Goal: Navigation & Orientation: Find specific page/section

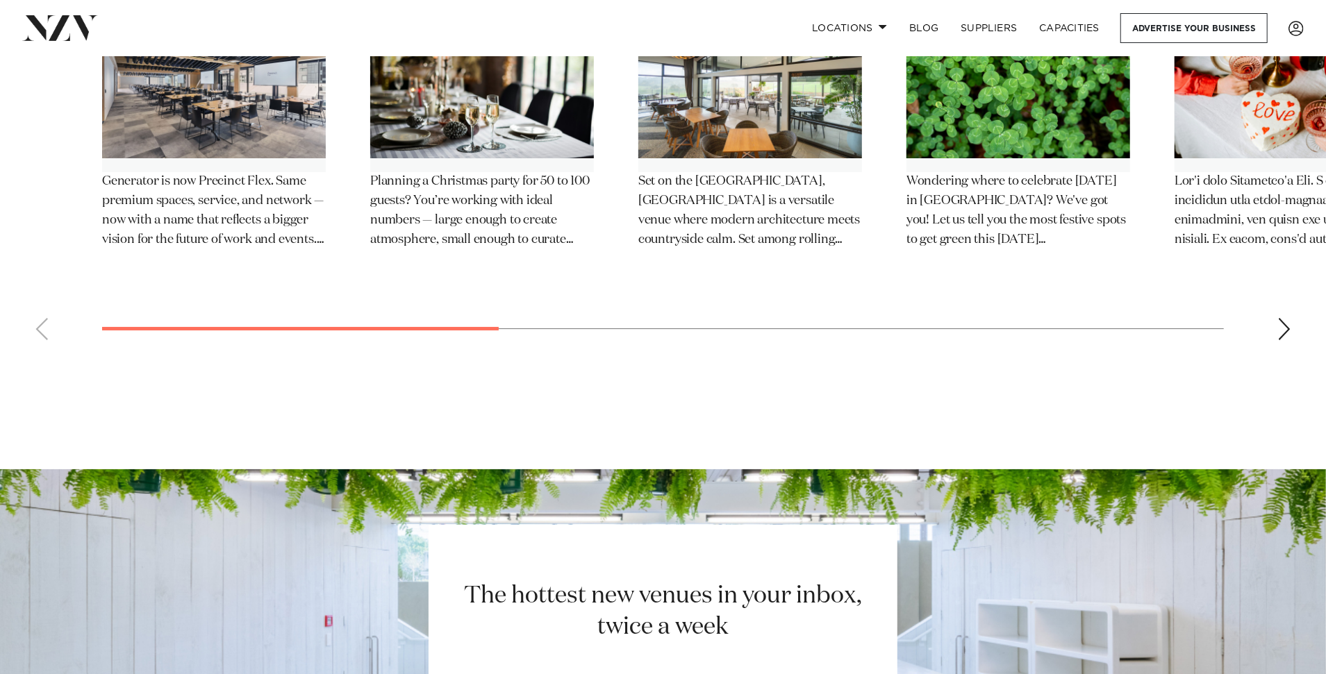
scroll to position [15808, 0]
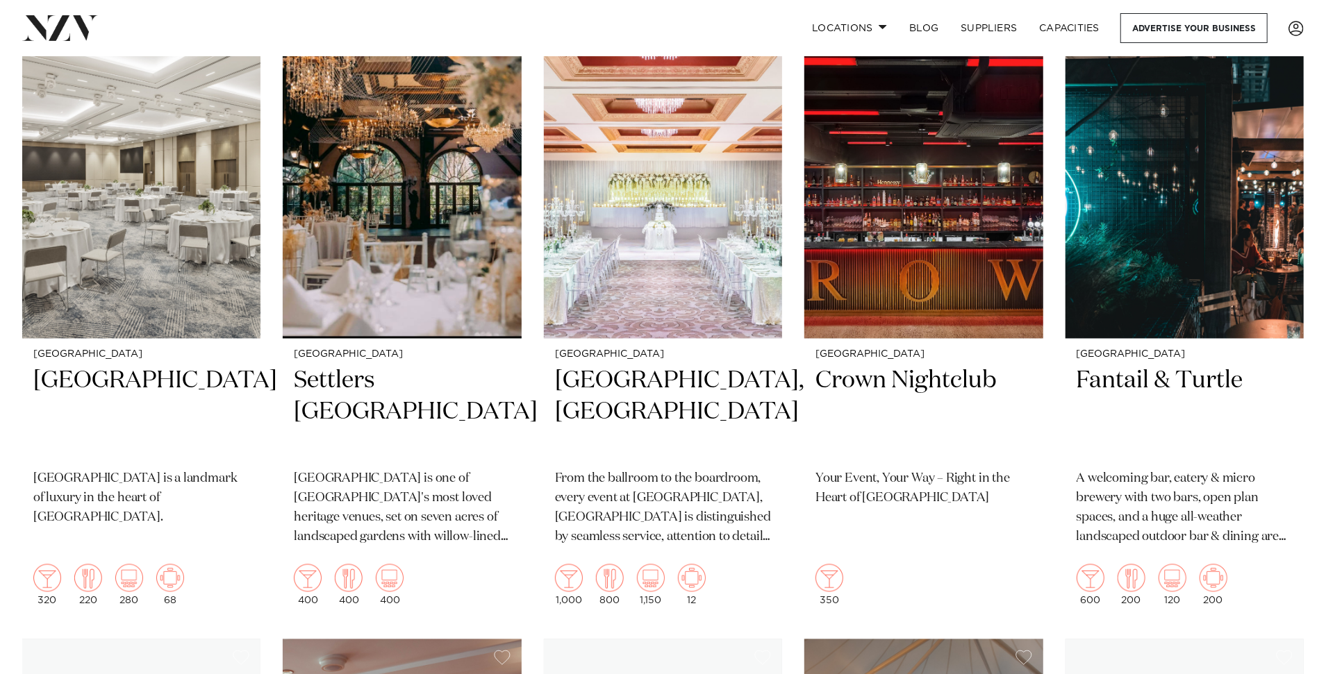
scroll to position [1848, 0]
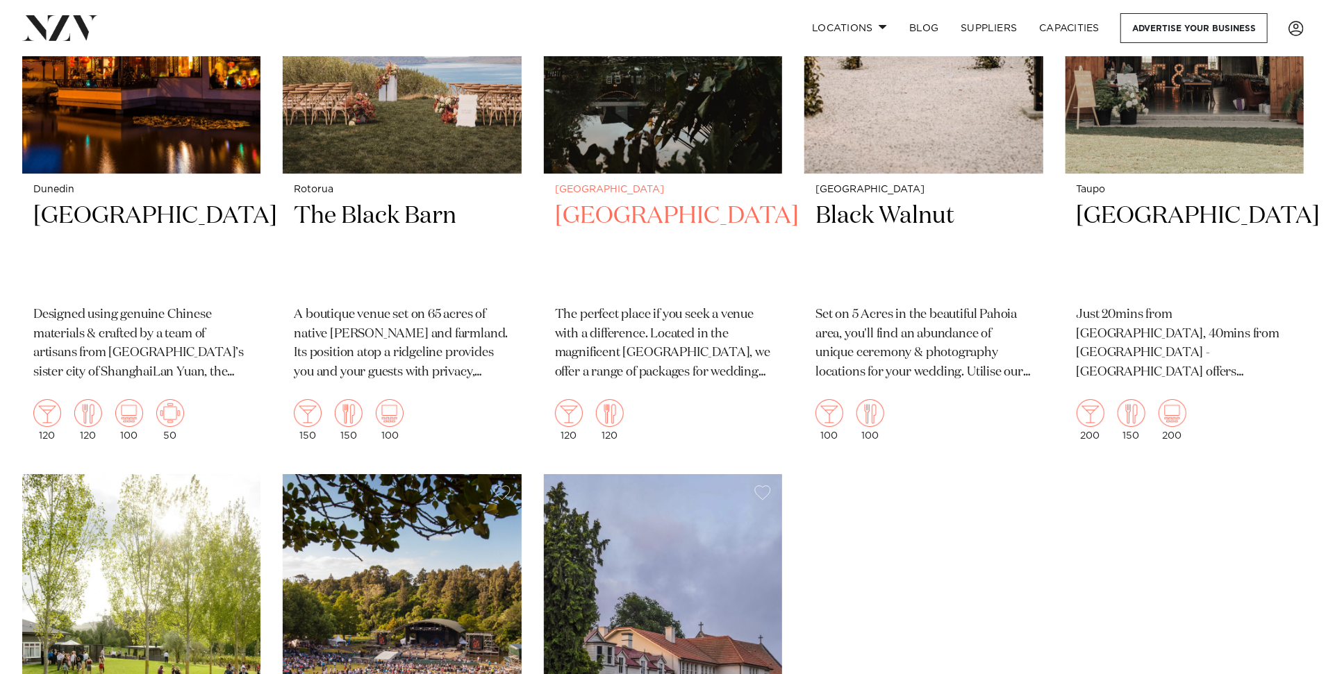
scroll to position [7360, 0]
